Goal: Register for event/course

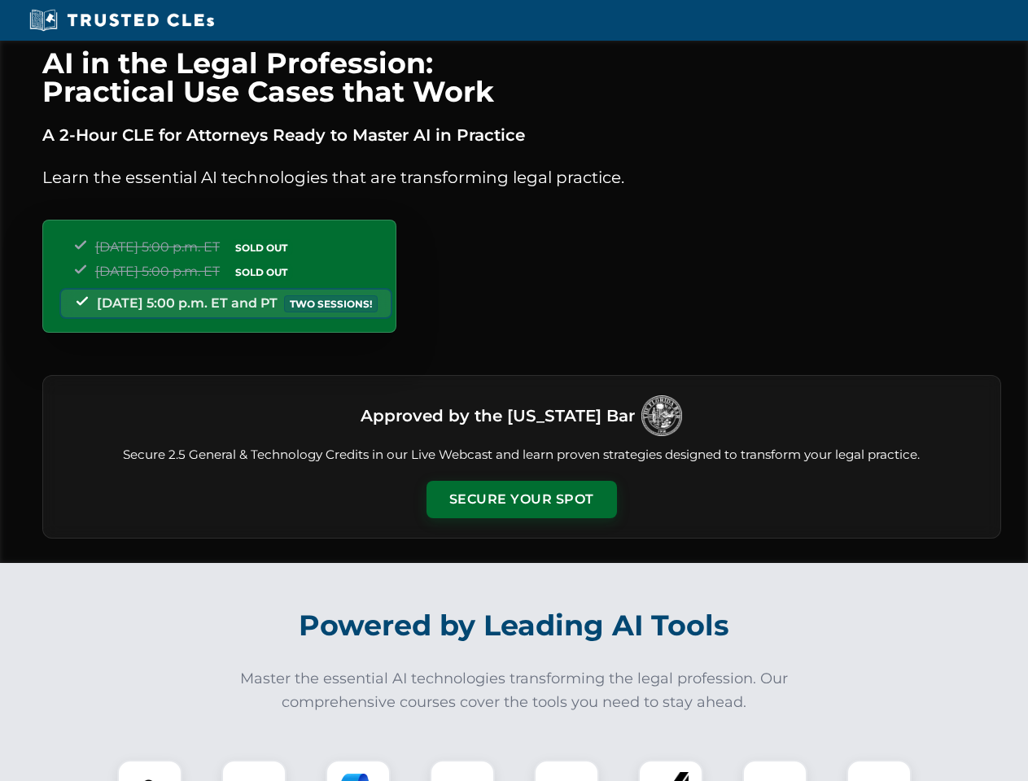
click at [521, 500] on button "Secure Your Spot" at bounding box center [521, 499] width 190 height 37
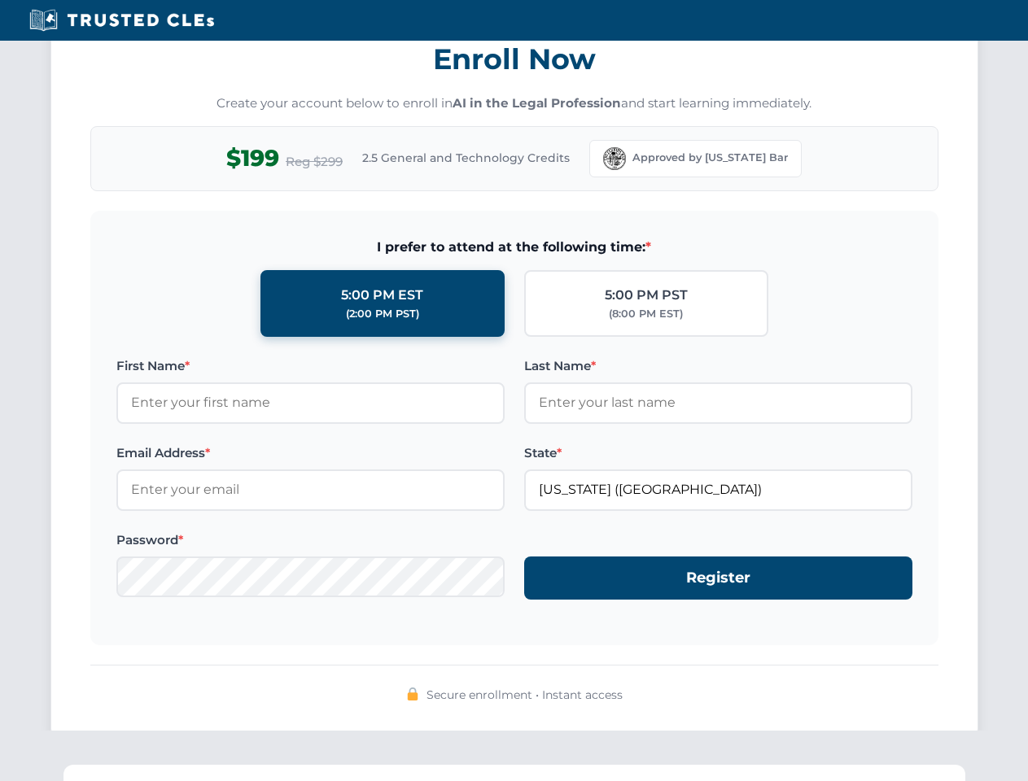
scroll to position [1598, 0]
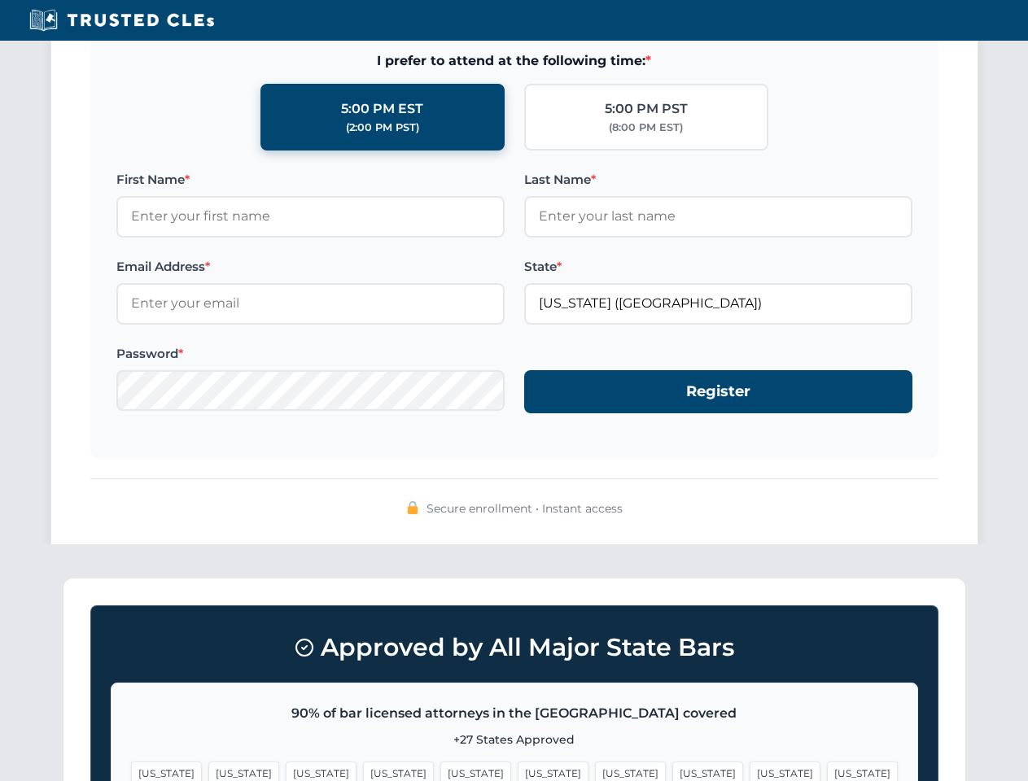
click at [750, 771] on span "[US_STATE]" at bounding box center [785, 774] width 71 height 24
